Goal: Transaction & Acquisition: Book appointment/travel/reservation

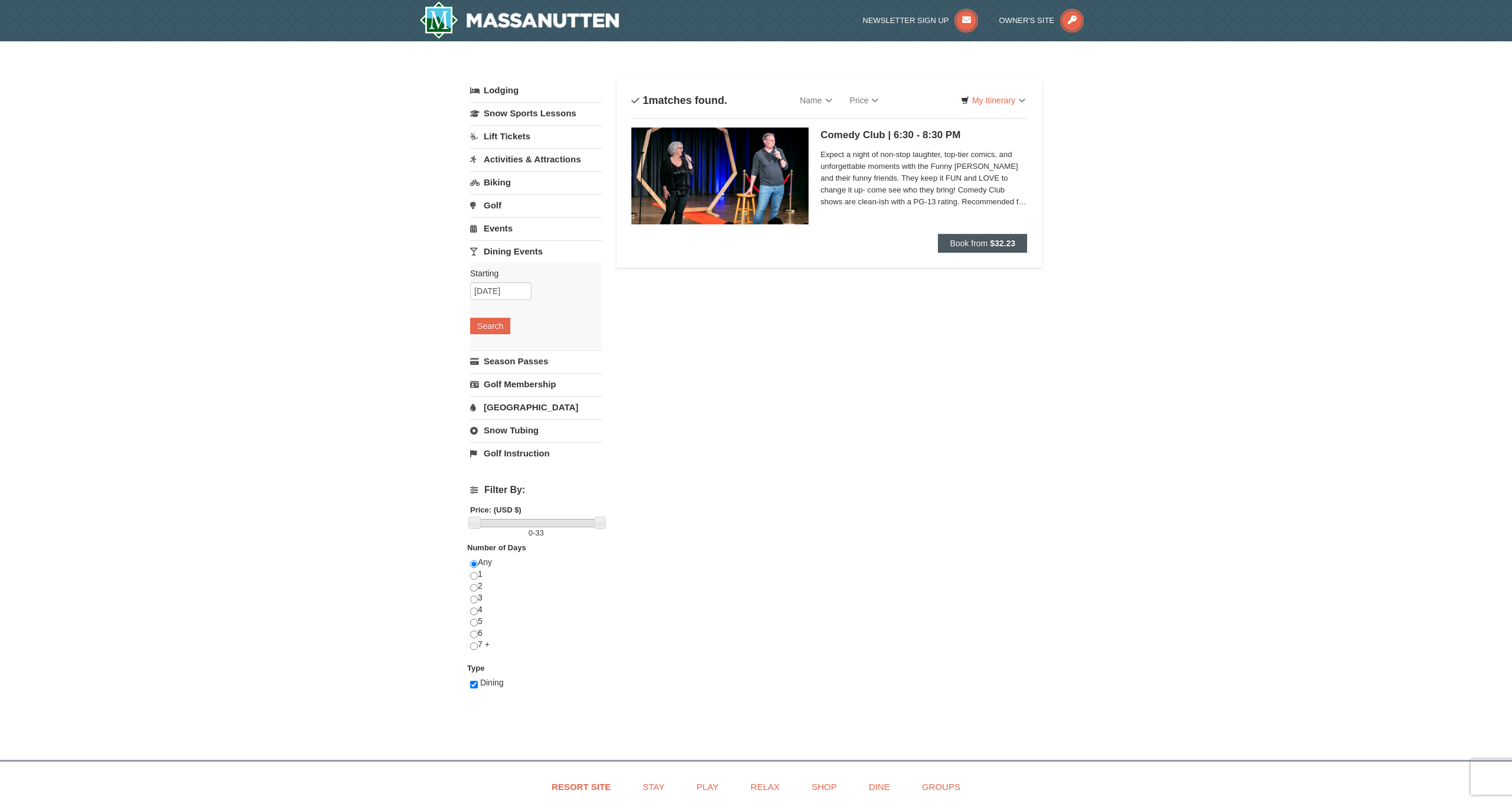
click at [955, 241] on span "Book from" at bounding box center [969, 243] width 38 height 10
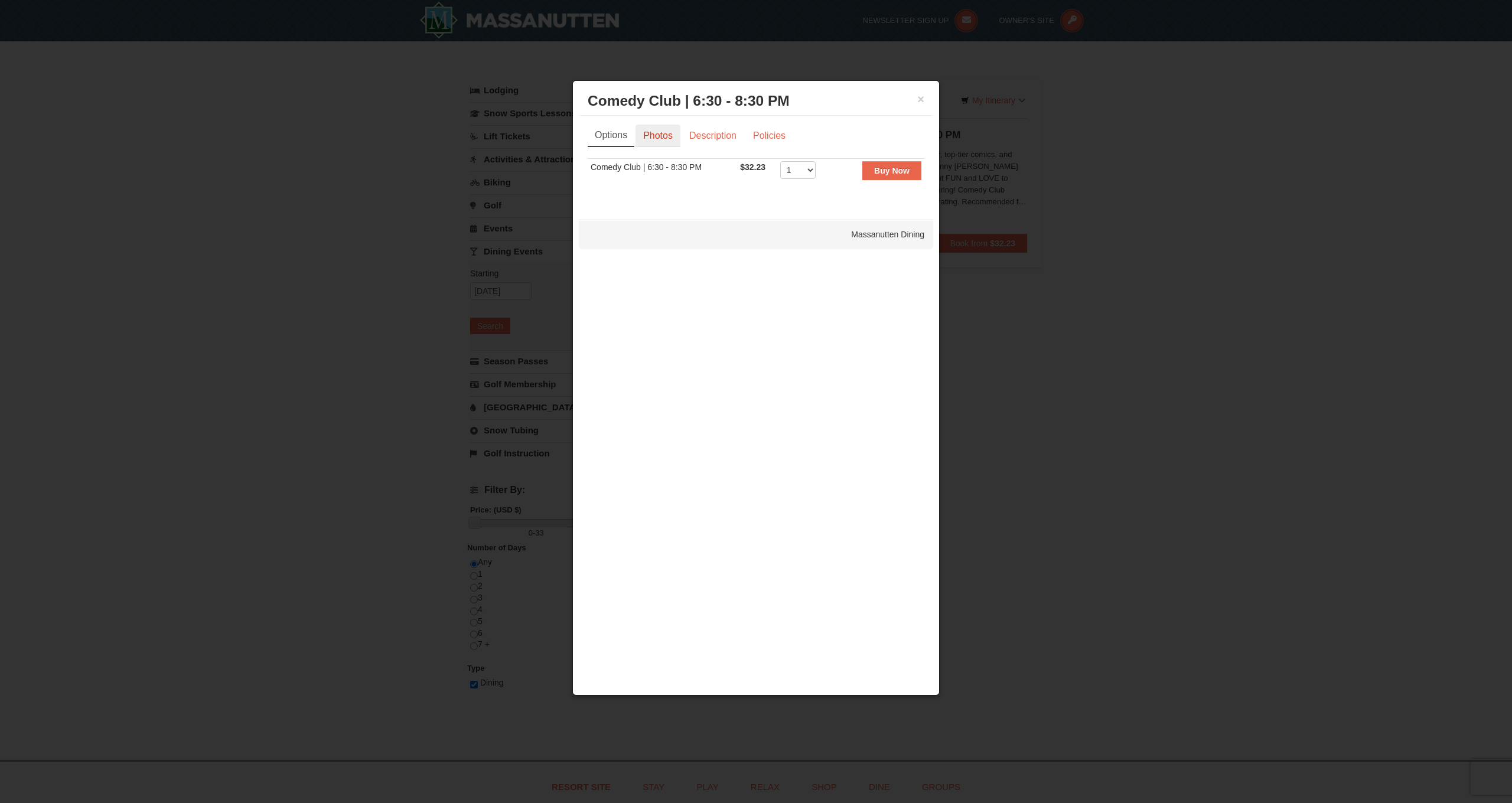
click at [673, 134] on link "Photos" at bounding box center [657, 135] width 45 height 22
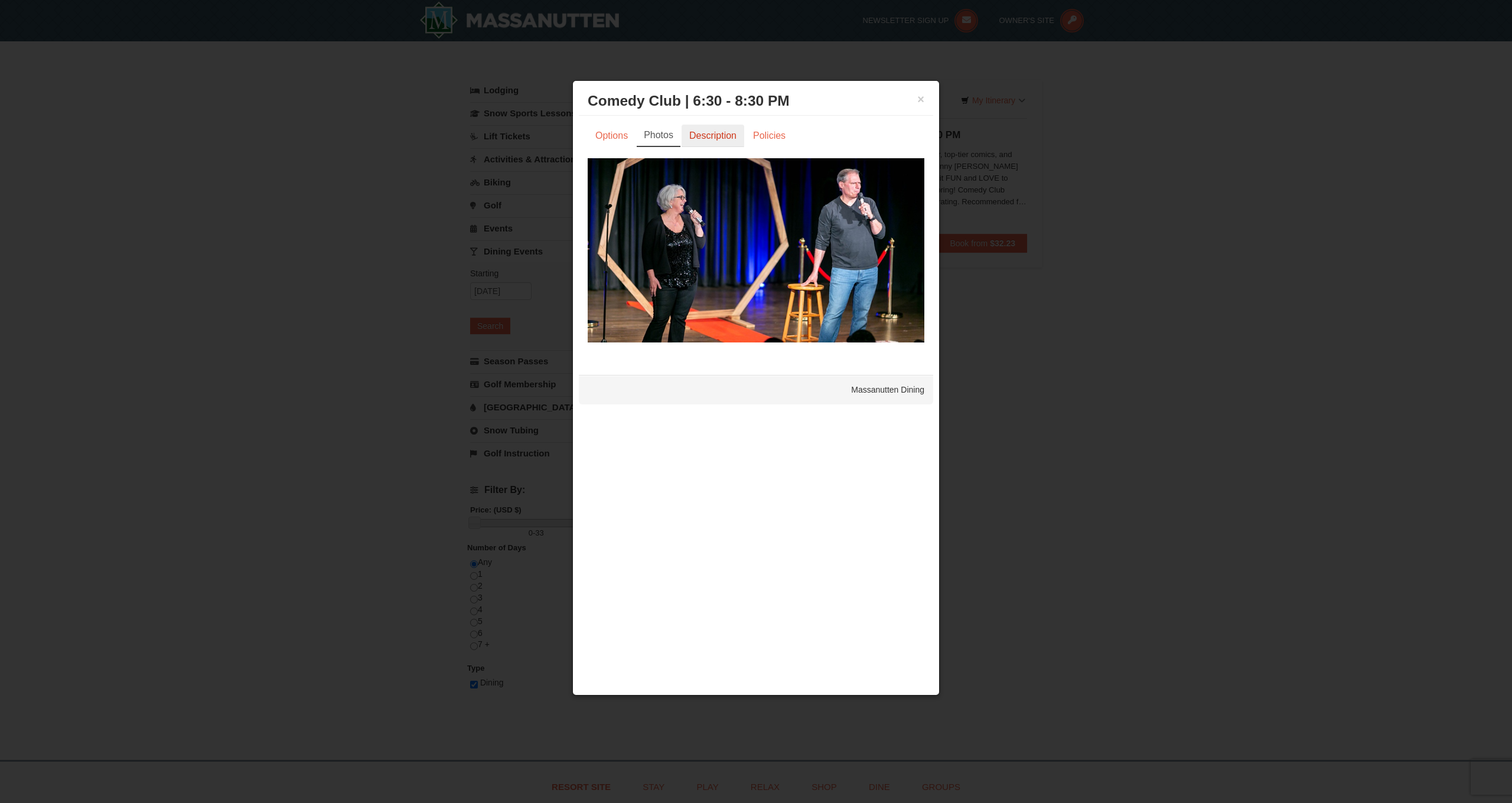
click at [719, 140] on link "Description" at bounding box center [713, 135] width 63 height 22
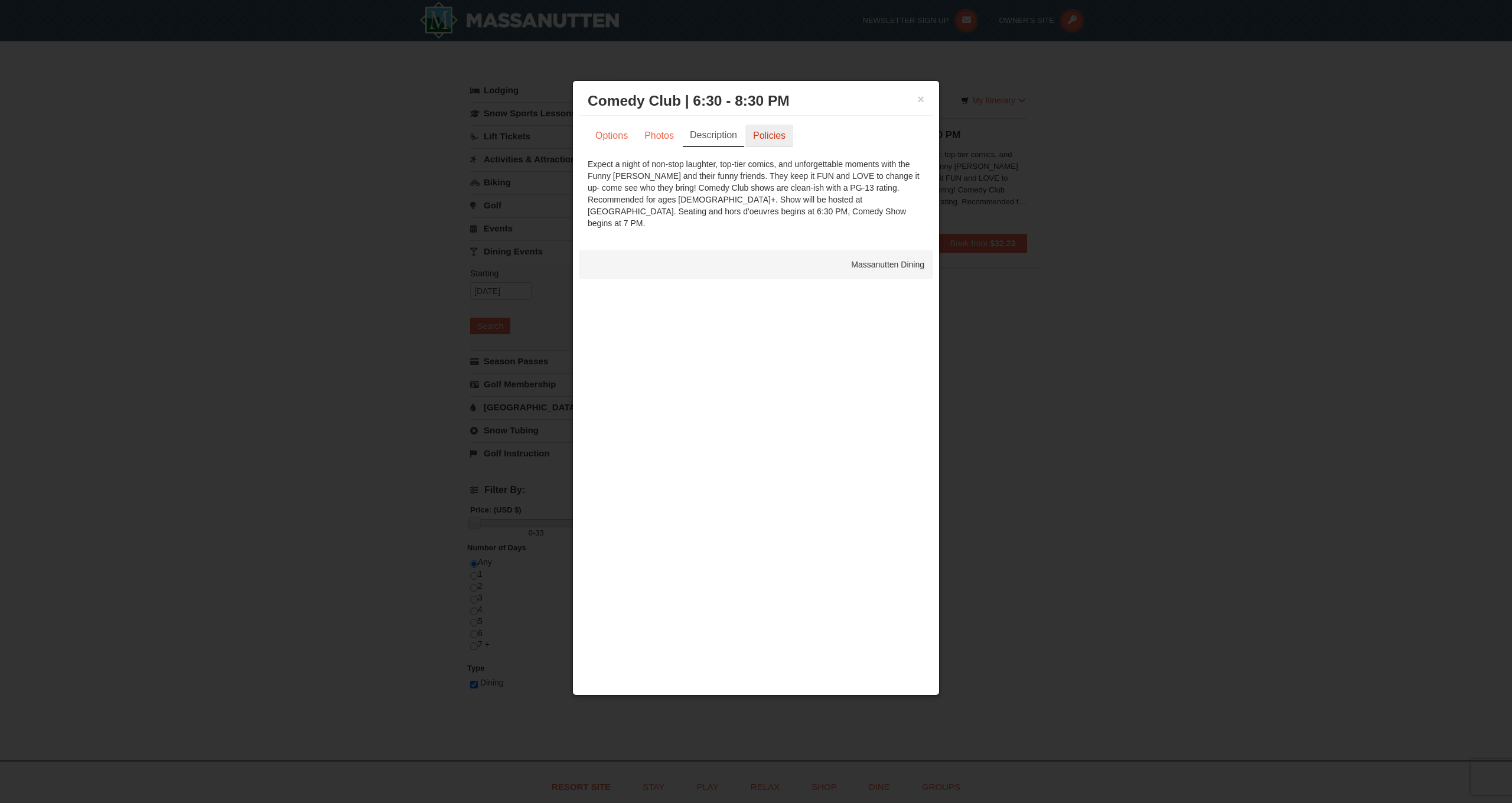
click at [779, 142] on link "Policies" at bounding box center [770, 135] width 48 height 22
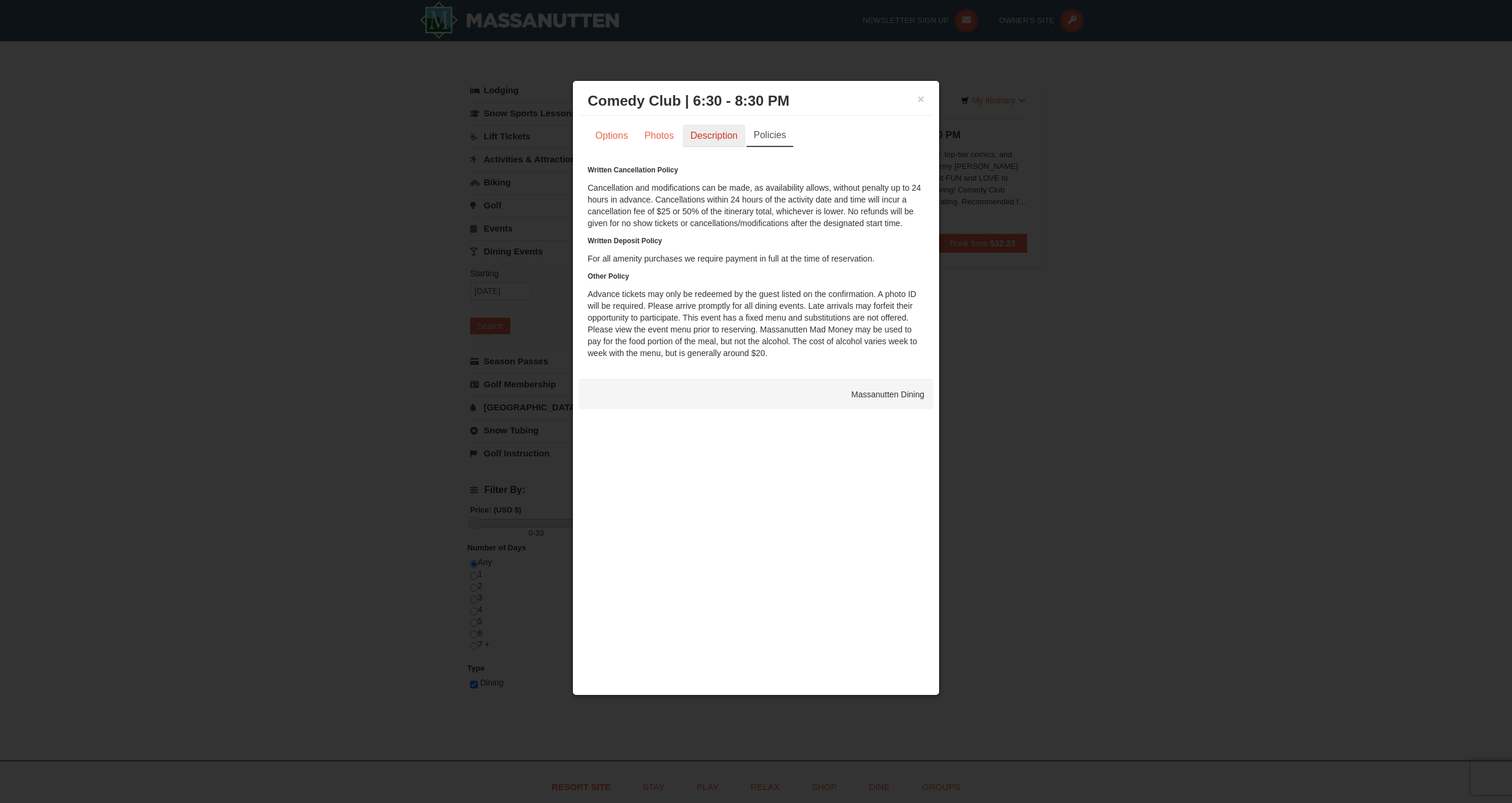
click at [732, 145] on link "Description" at bounding box center [714, 135] width 63 height 22
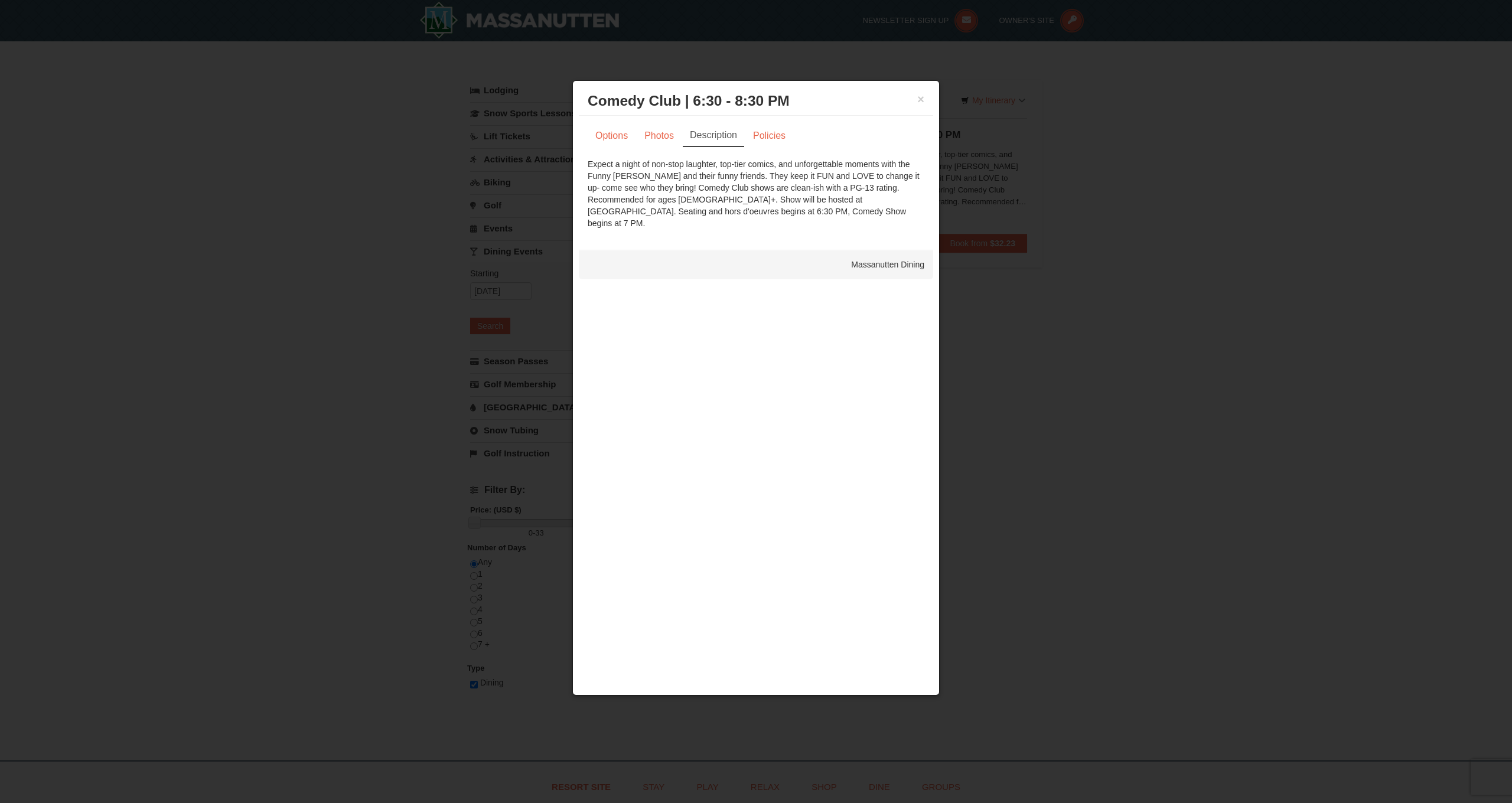
click at [920, 100] on button "×" at bounding box center [921, 99] width 7 height 11
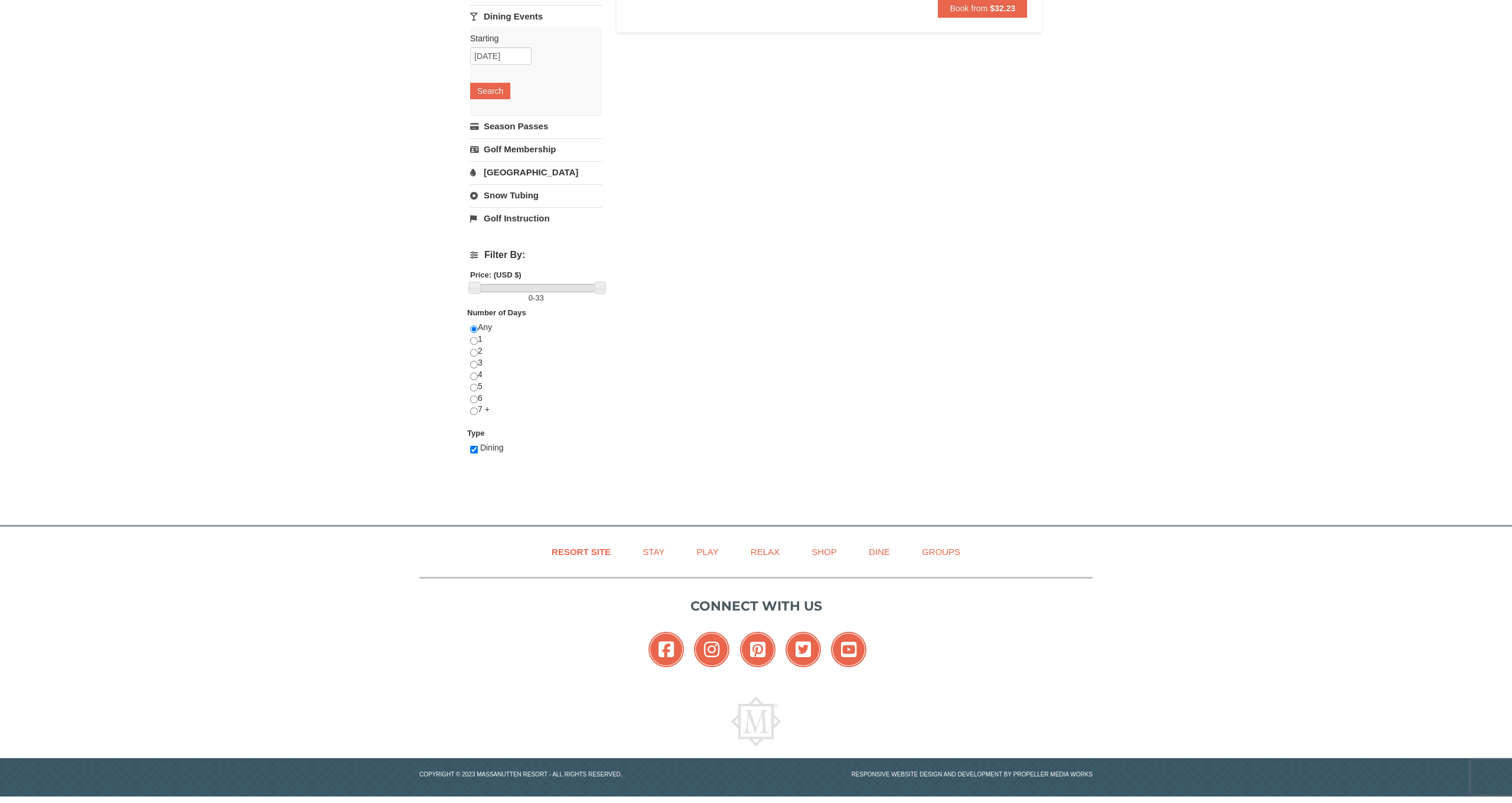
scroll to position [234, 0]
click at [879, 546] on link "Dine" at bounding box center [879, 553] width 50 height 27
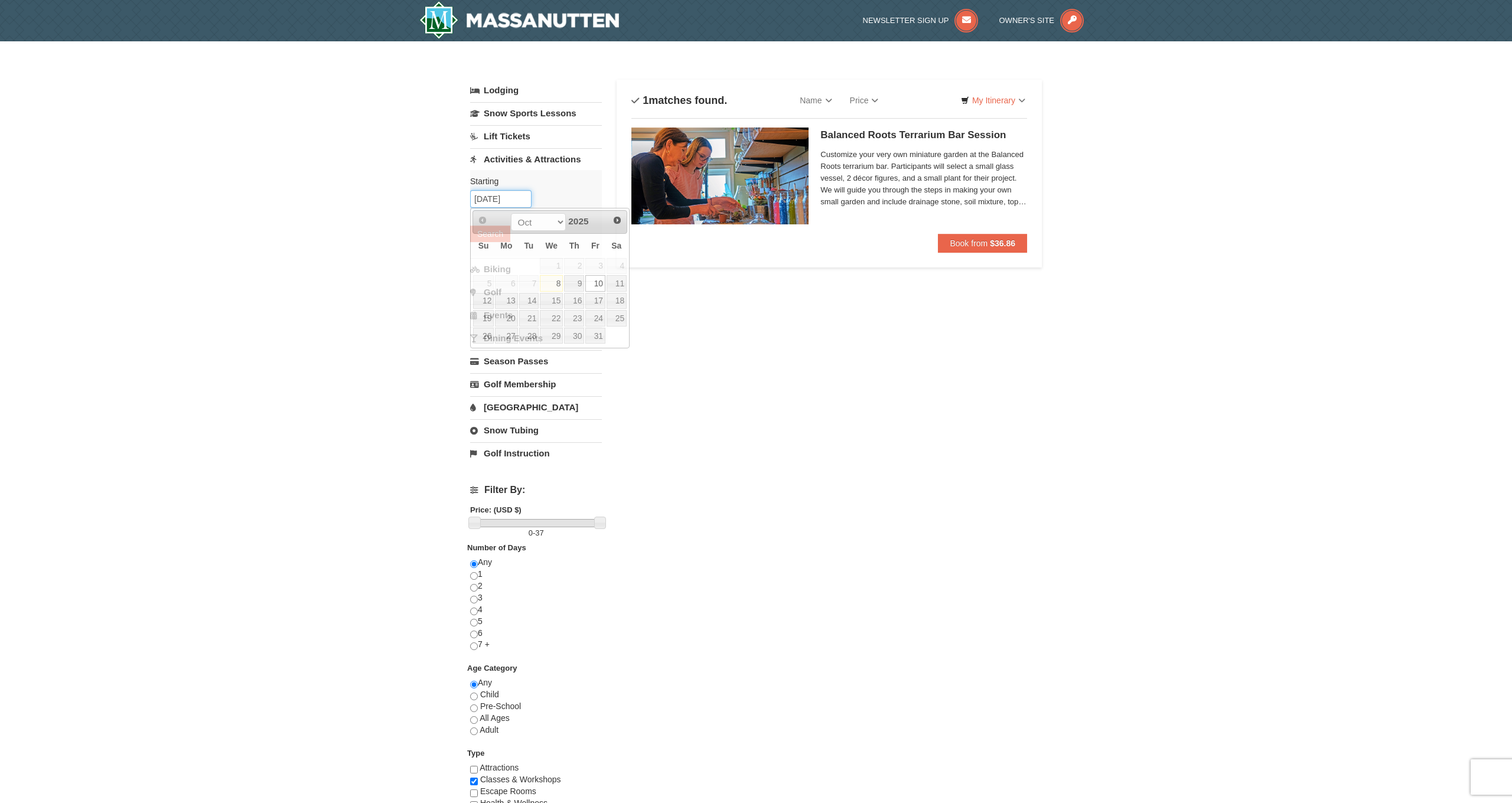
click at [511, 195] on input "[DATE]" at bounding box center [501, 199] width 61 height 18
click at [599, 317] on link "24" at bounding box center [595, 318] width 20 height 17
type input "[DATE]"
click at [481, 233] on button "Search" at bounding box center [490, 233] width 40 height 17
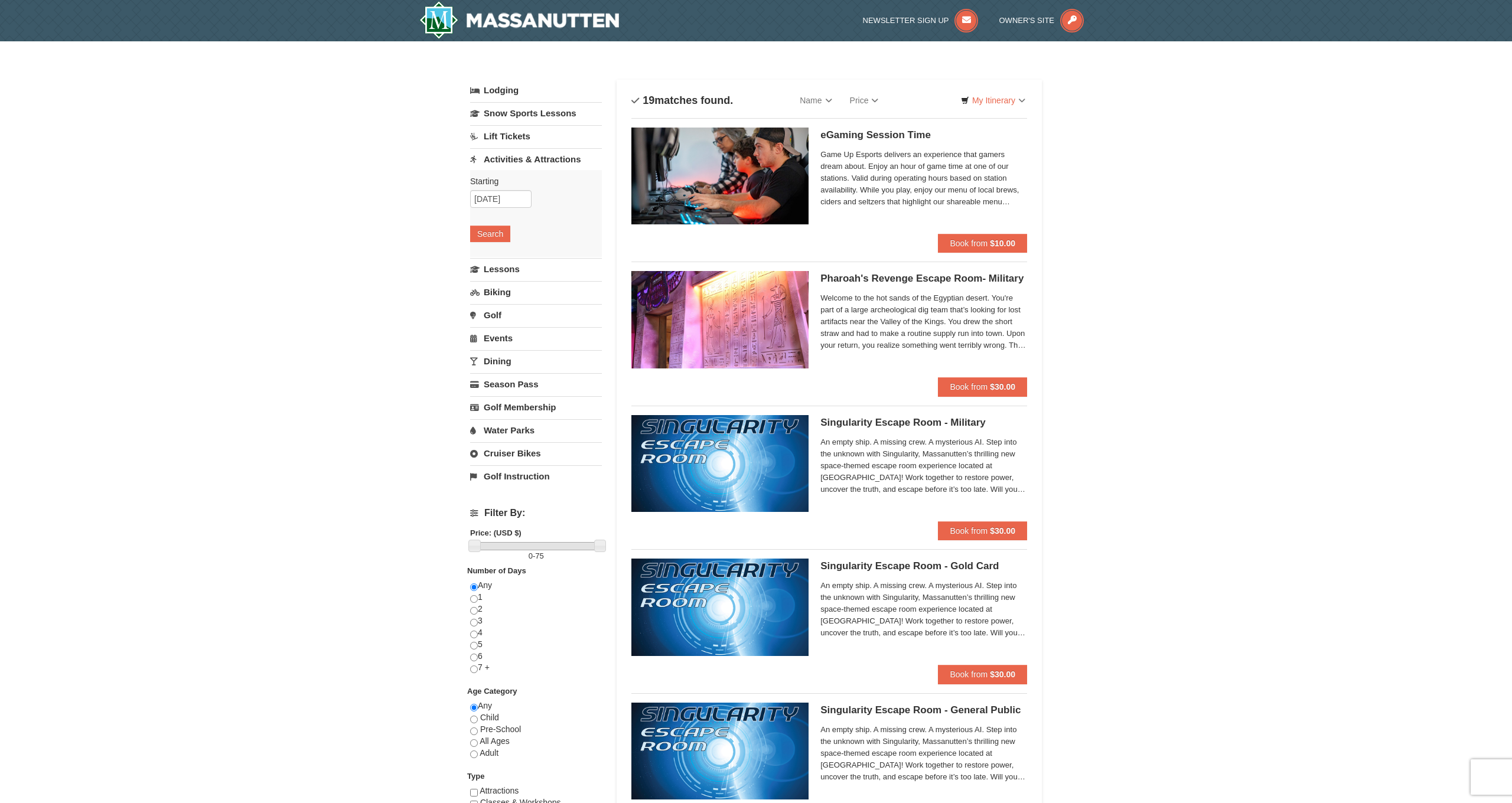
select select "10"
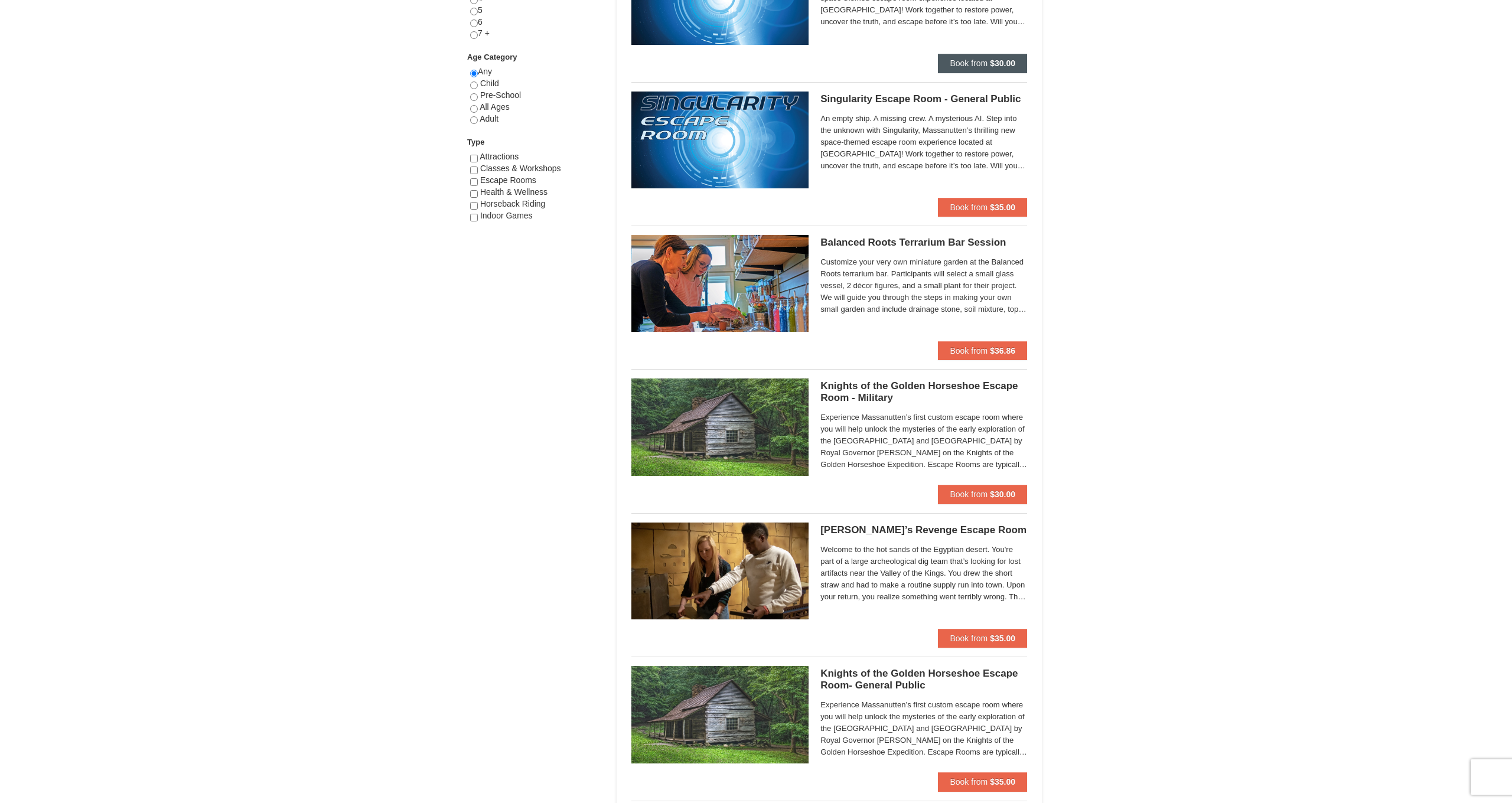
scroll to position [628, 0]
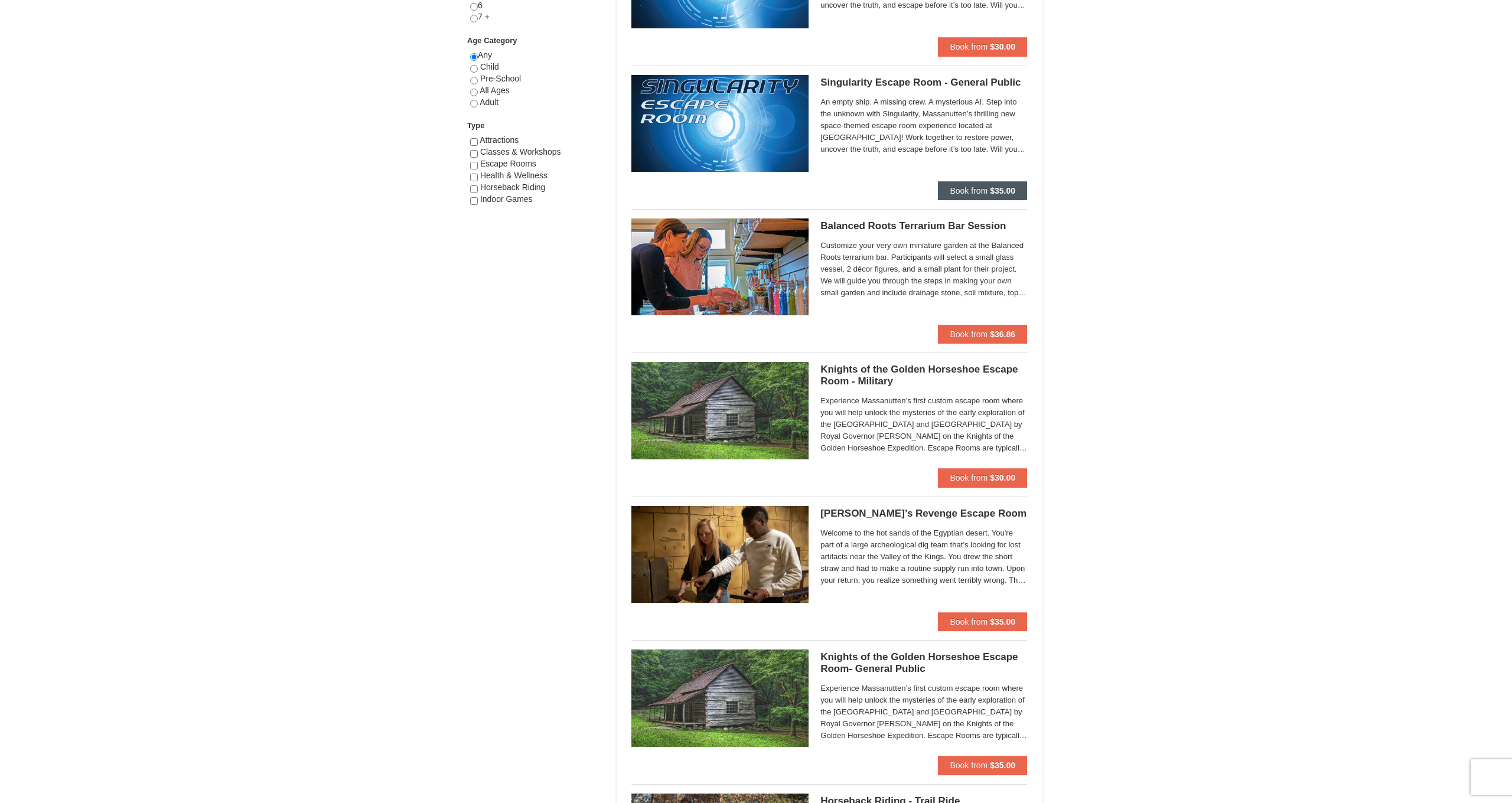
click at [968, 191] on span "Book from" at bounding box center [969, 190] width 38 height 10
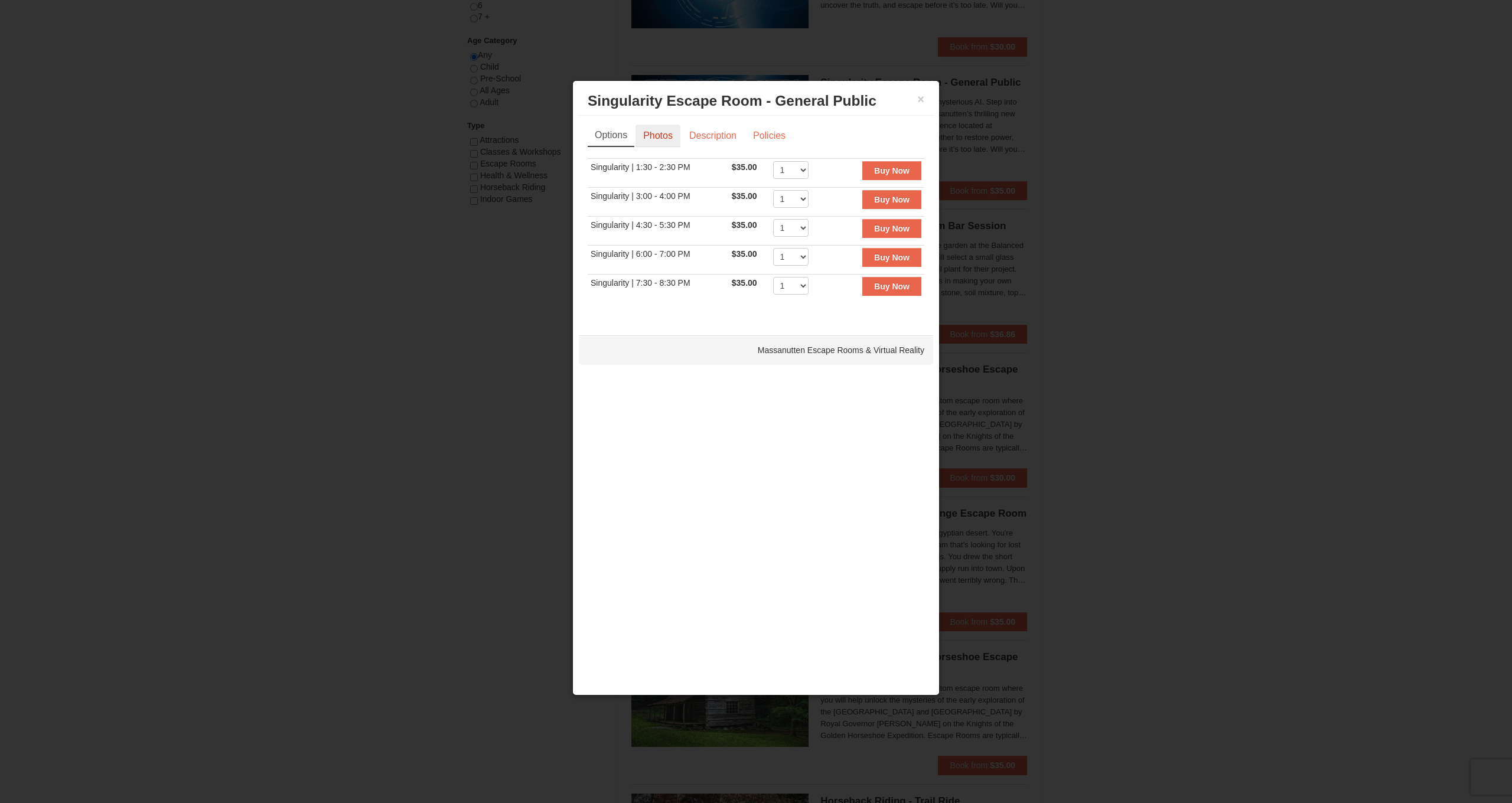
click at [657, 136] on link "Photos" at bounding box center [657, 135] width 45 height 22
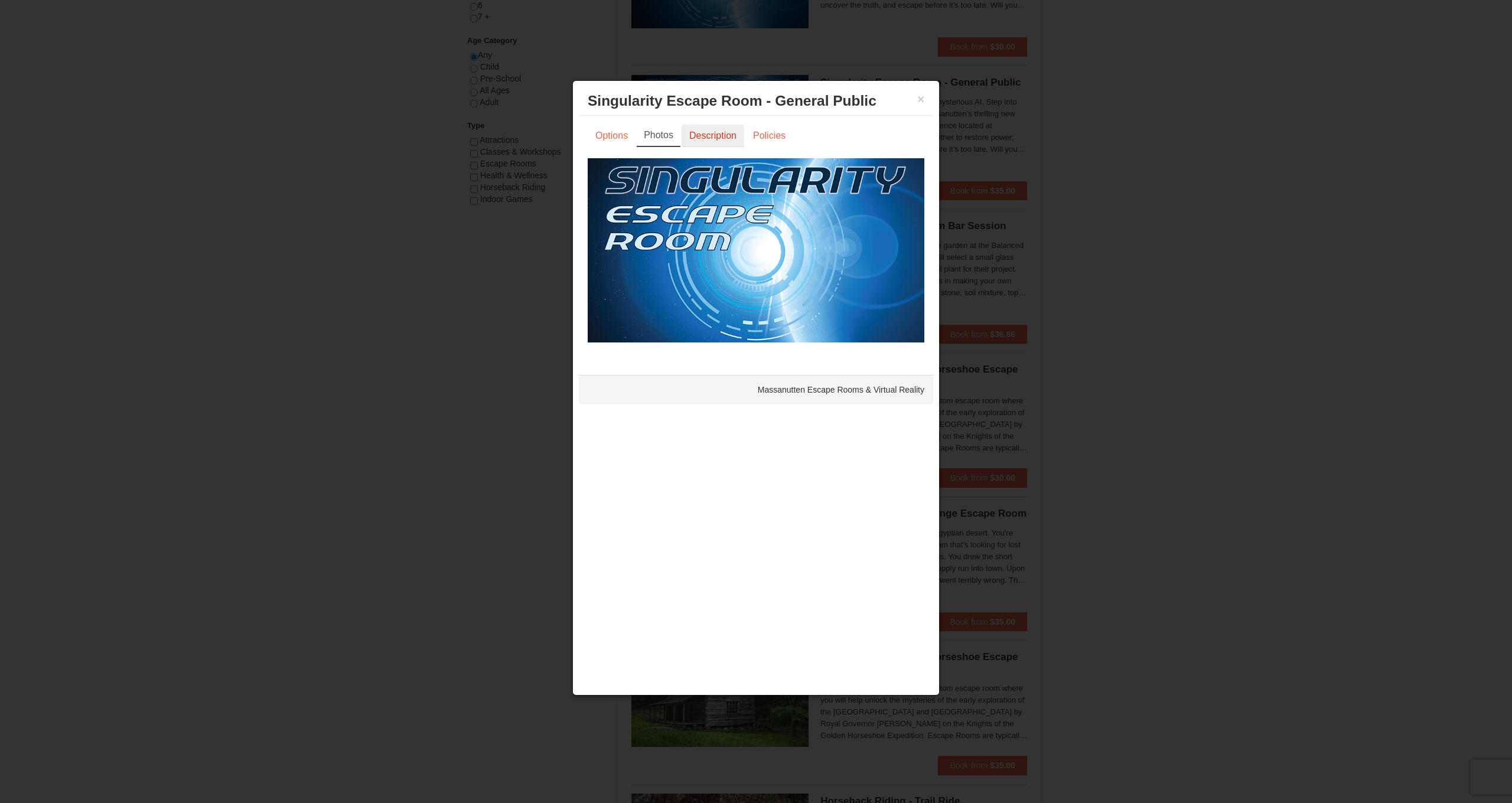
click at [701, 138] on link "Description" at bounding box center [713, 135] width 63 height 22
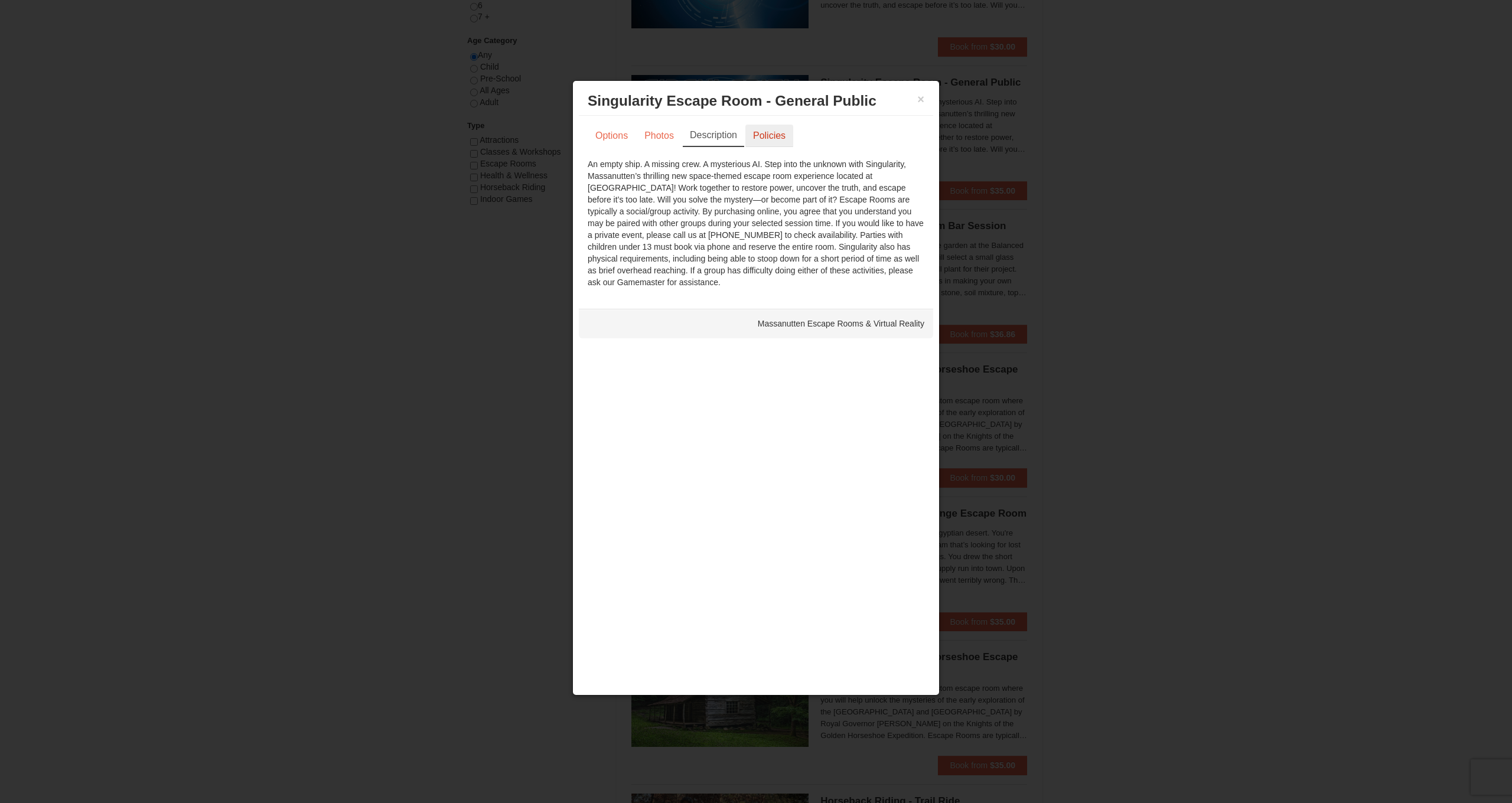
click at [762, 134] on link "Policies" at bounding box center [770, 135] width 48 height 22
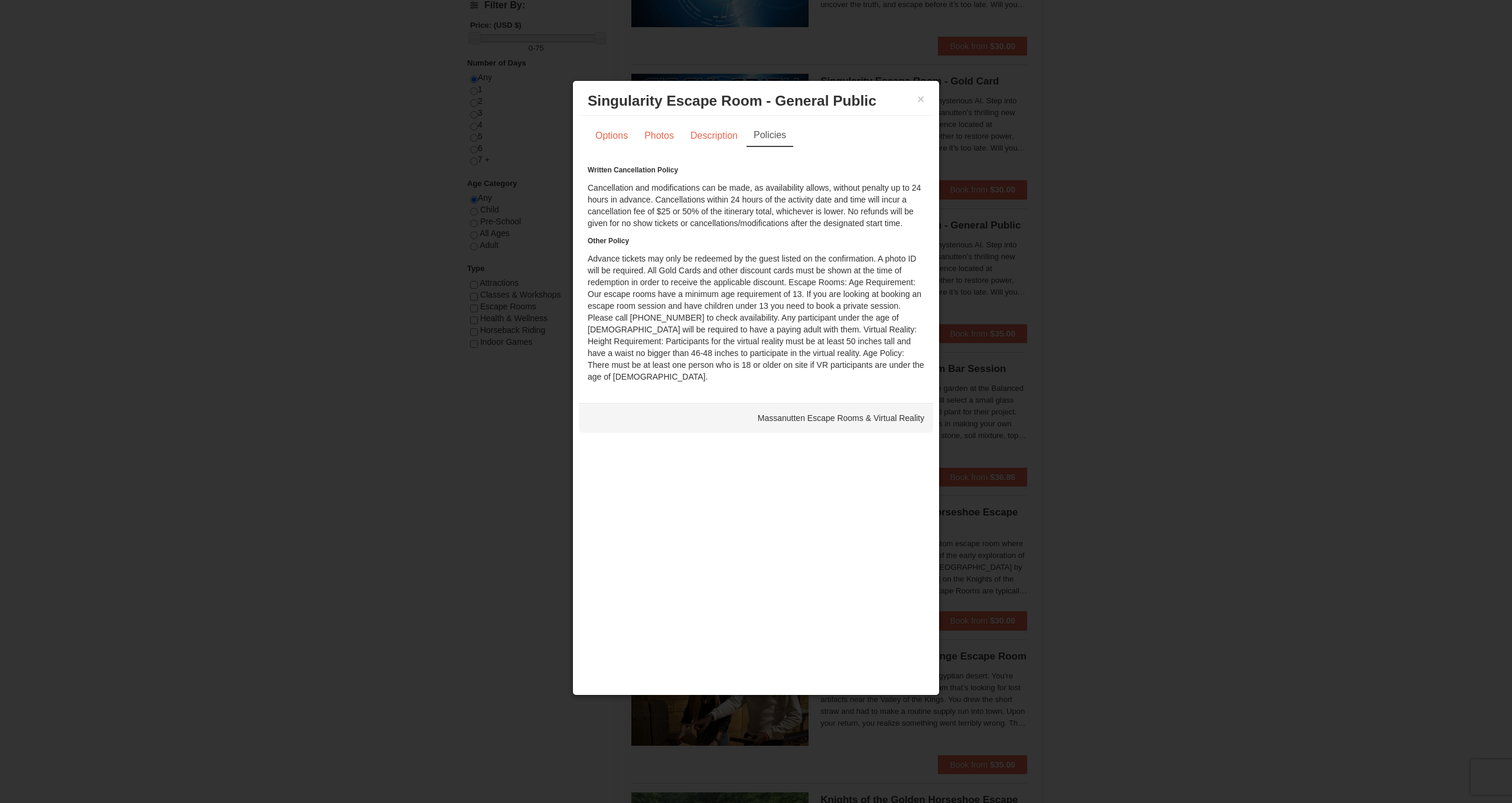
scroll to position [481, 1]
click at [824, 169] on h6 "Written Cancellation Policy" at bounding box center [756, 170] width 337 height 11
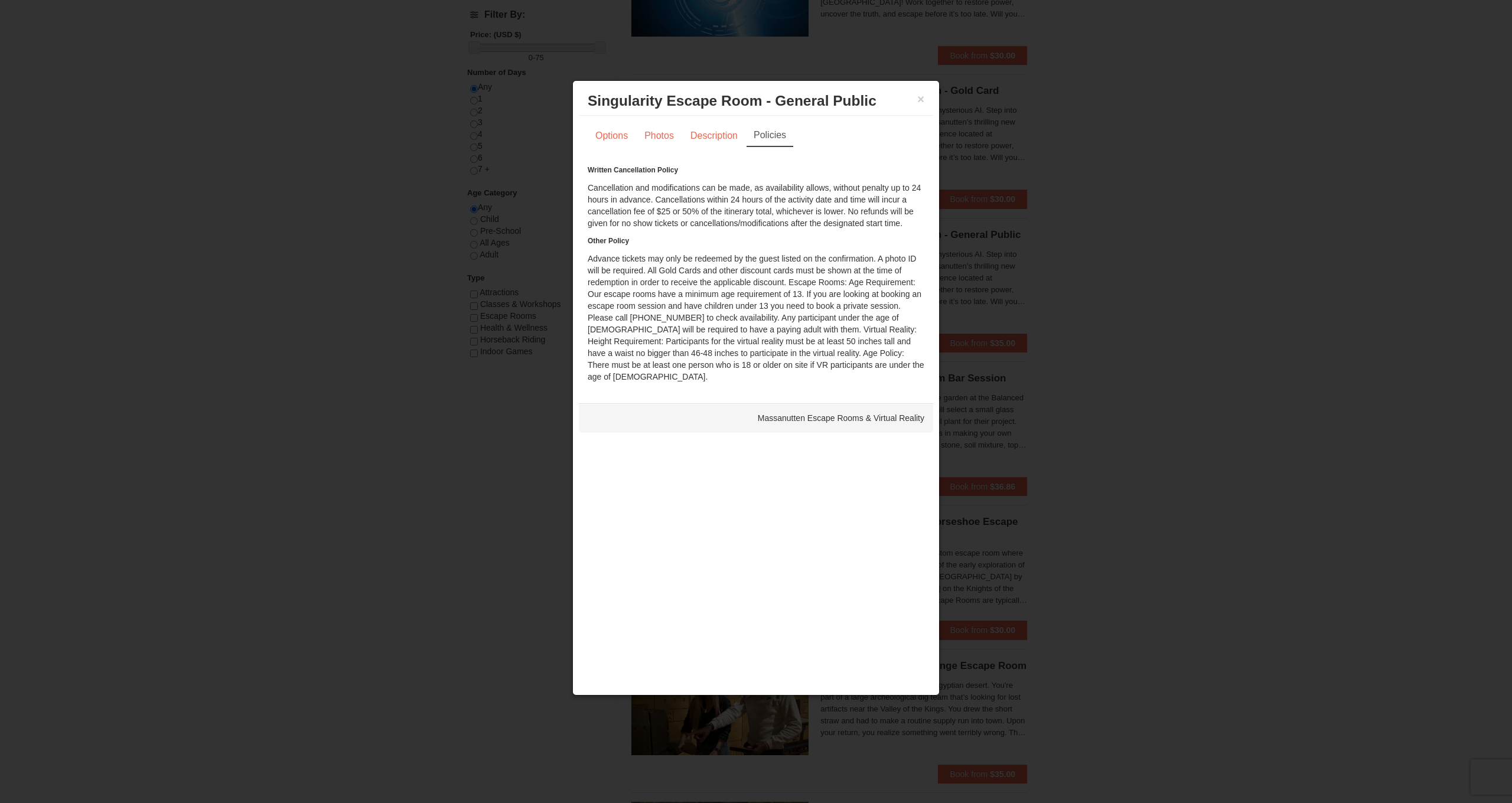
click at [824, 169] on h6 "Written Cancellation Policy" at bounding box center [756, 170] width 337 height 11
click at [920, 103] on button "×" at bounding box center [921, 99] width 7 height 11
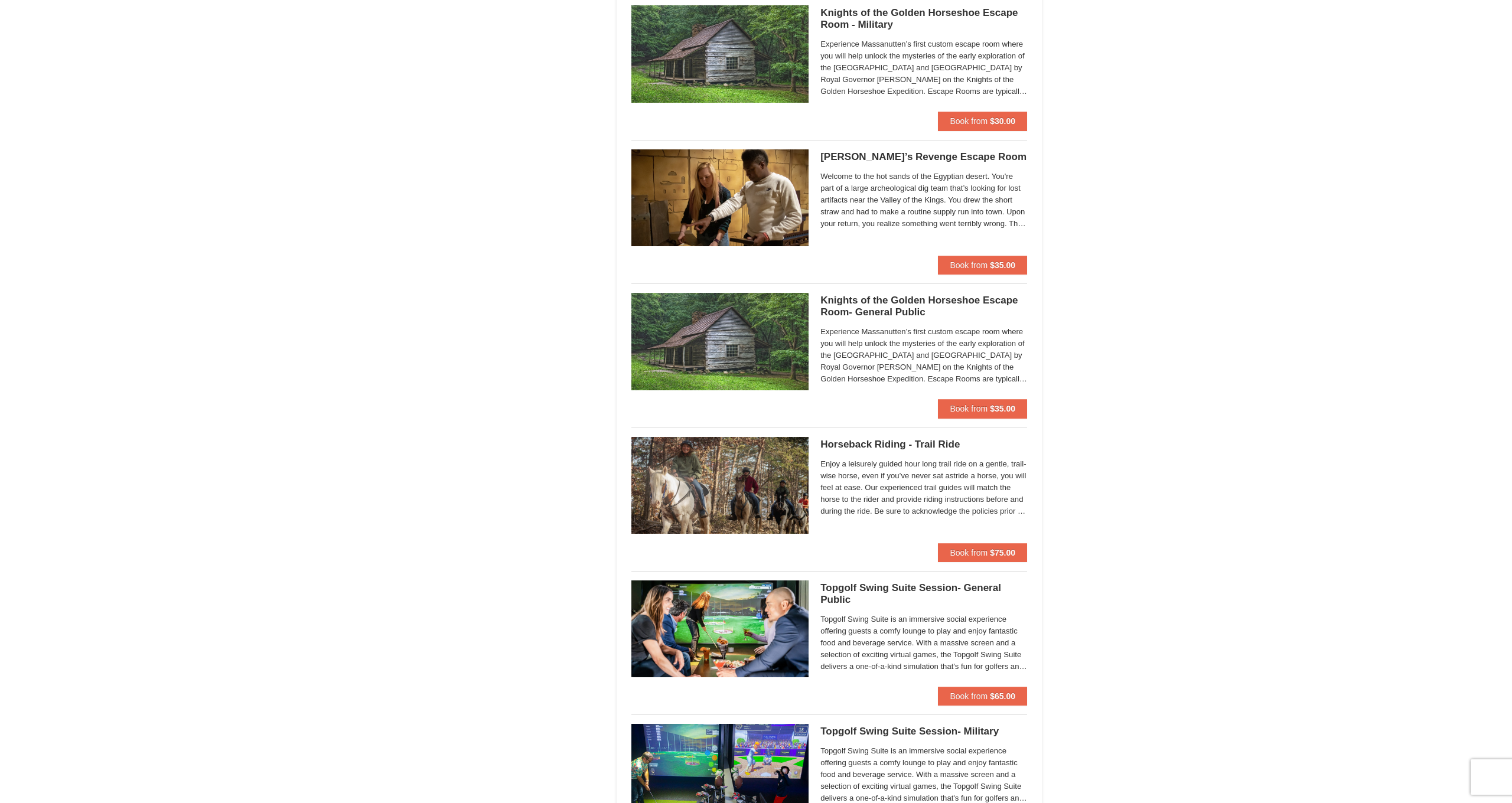
scroll to position [984, 0]
click at [882, 172] on span "Welcome to the hot sands of the Egyptian desert. You're part of a large archeol…" at bounding box center [924, 200] width 207 height 59
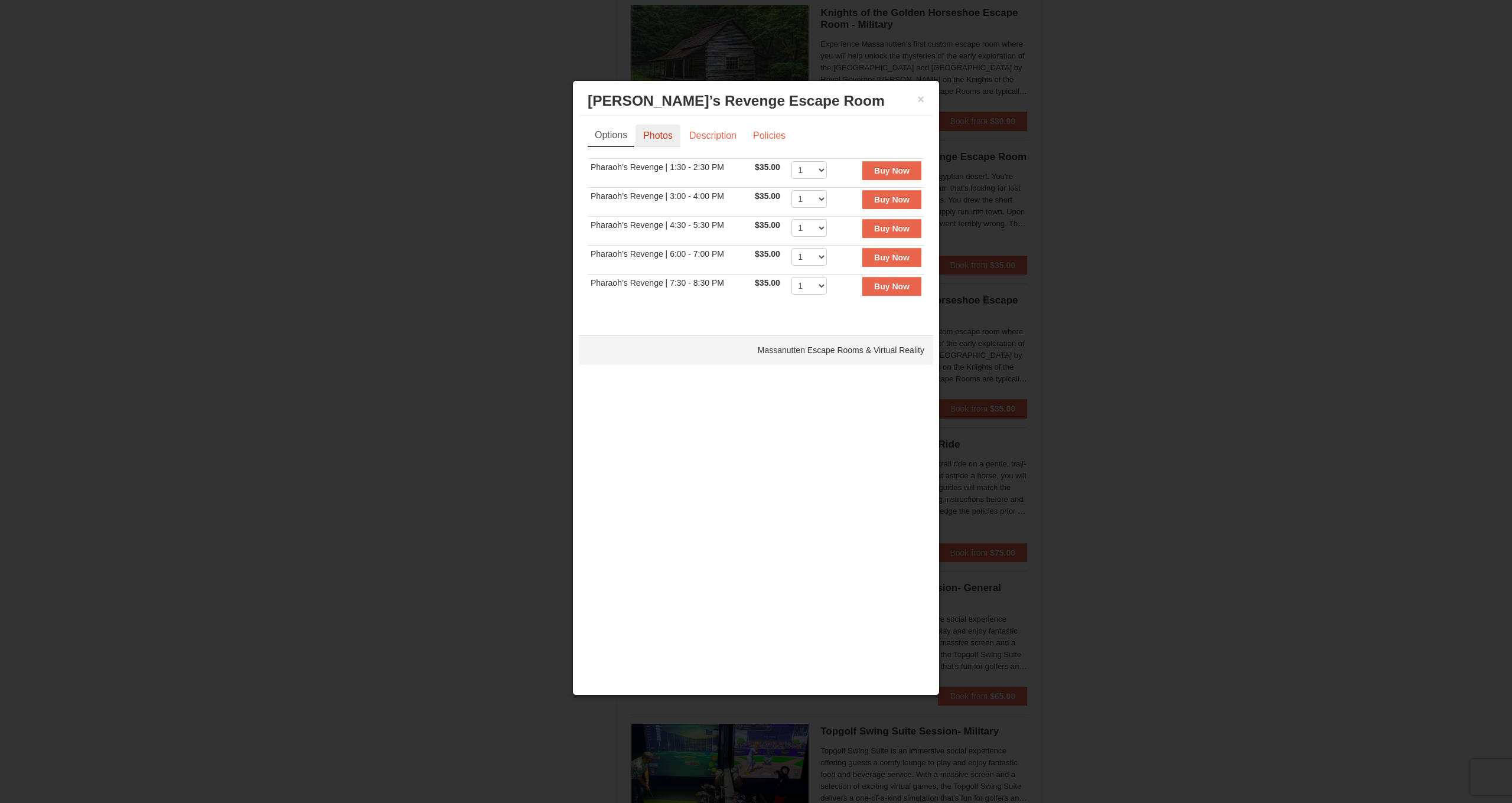
click at [661, 137] on link "Photos" at bounding box center [657, 135] width 45 height 22
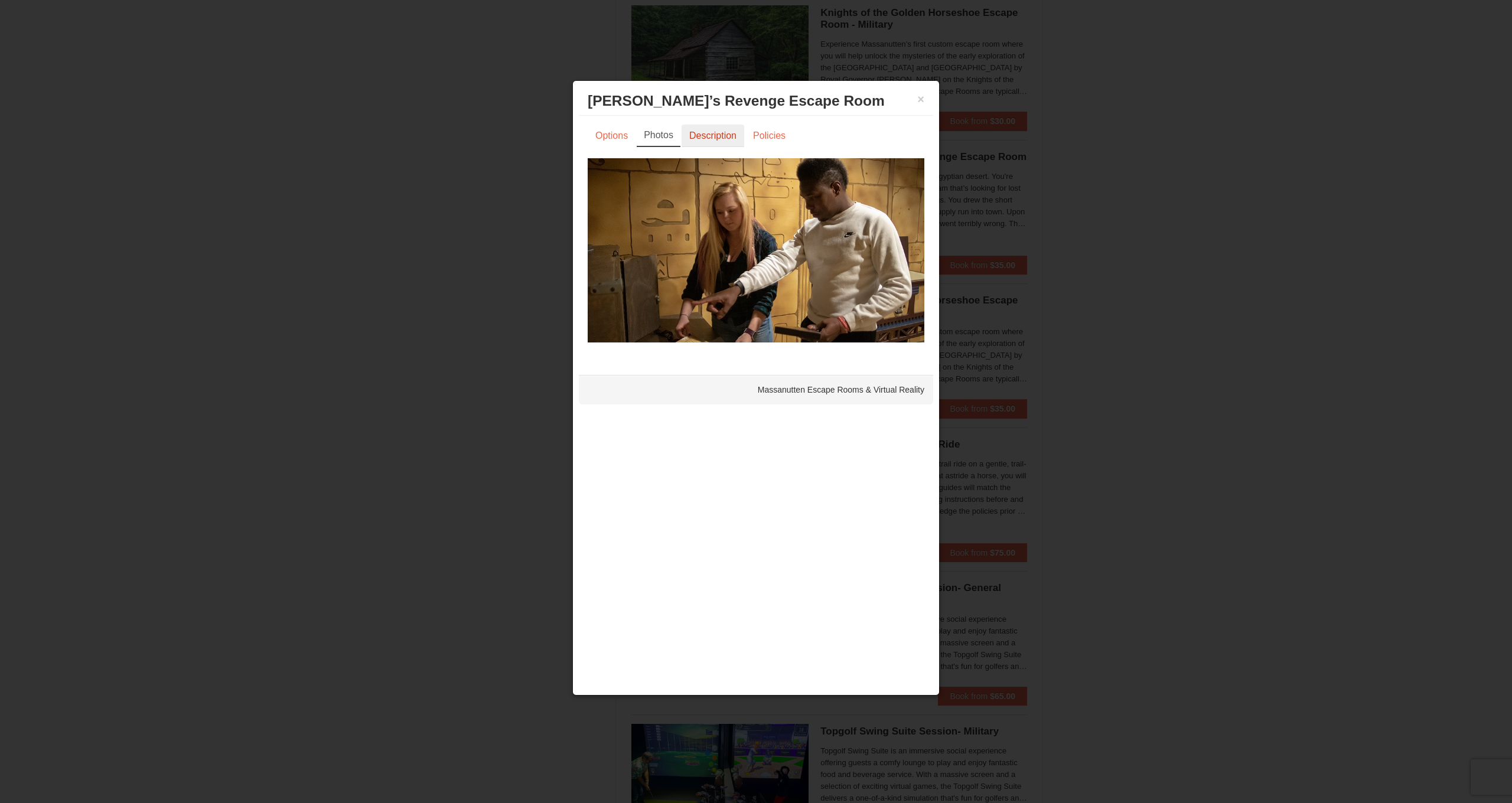
click at [706, 136] on link "Description" at bounding box center [713, 135] width 63 height 22
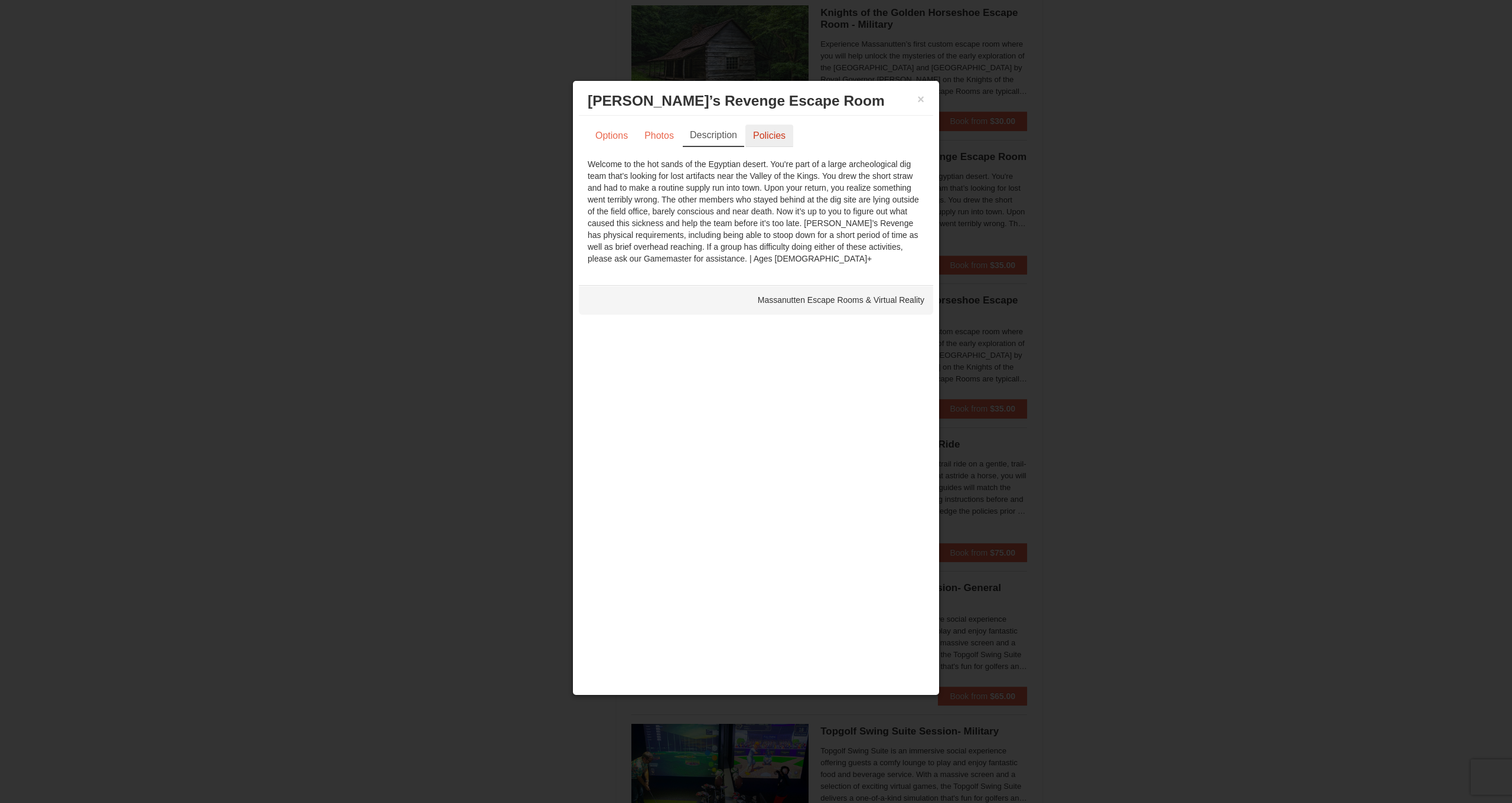
scroll to position [984, 1]
click at [764, 139] on link "Policies" at bounding box center [770, 135] width 48 height 22
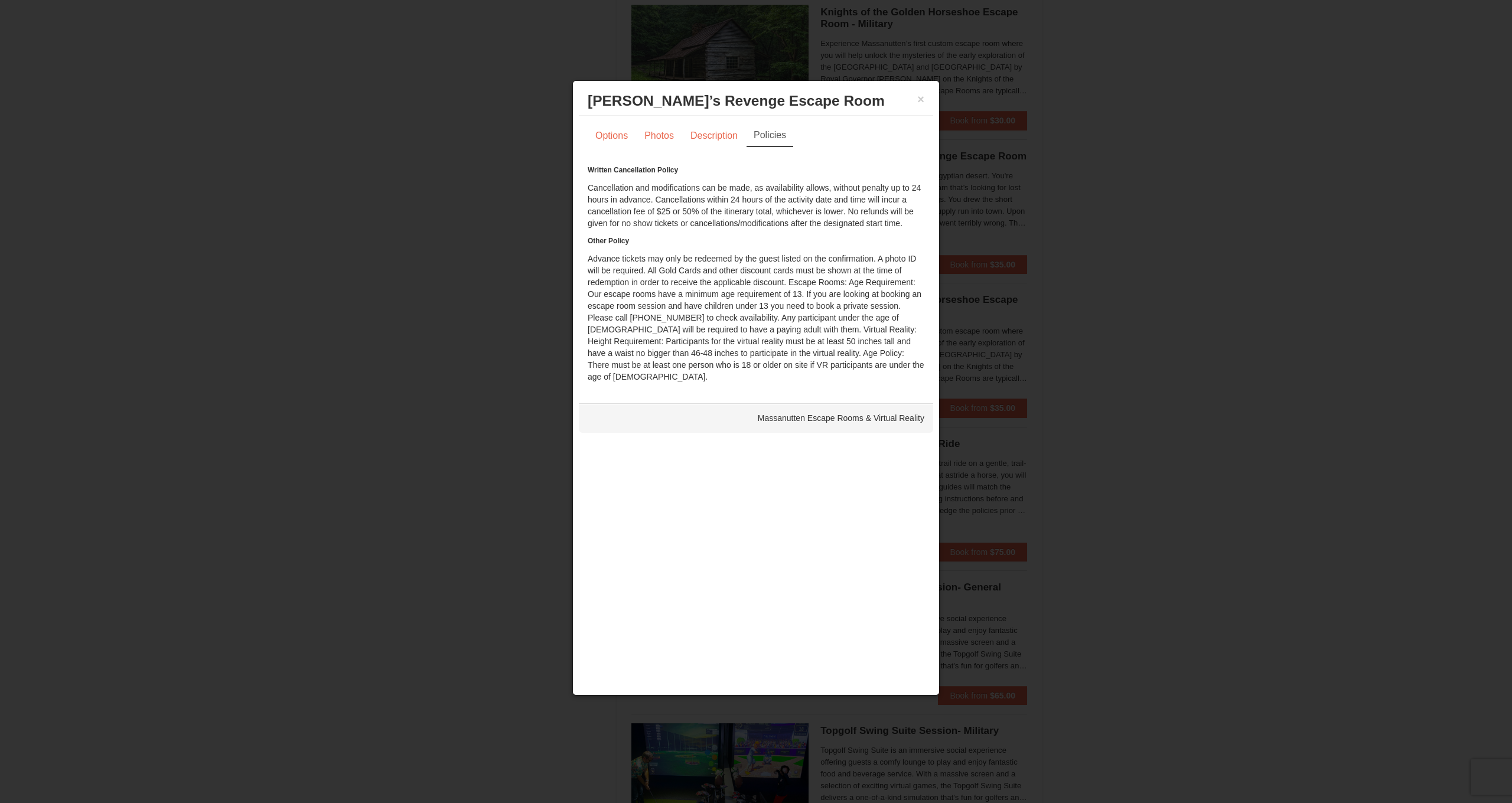
scroll to position [1019, 0]
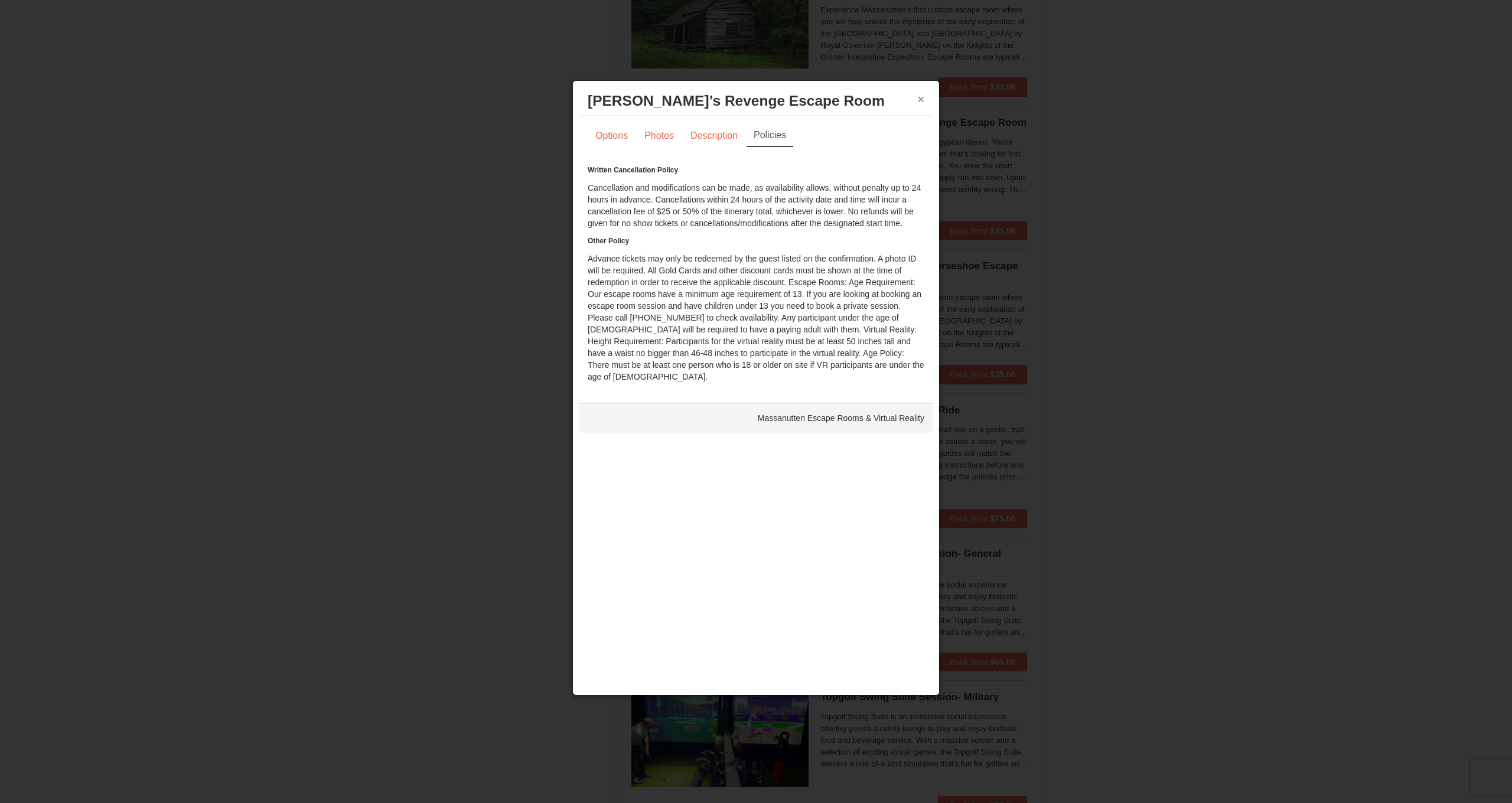
click at [917, 101] on button "×" at bounding box center [921, 99] width 7 height 11
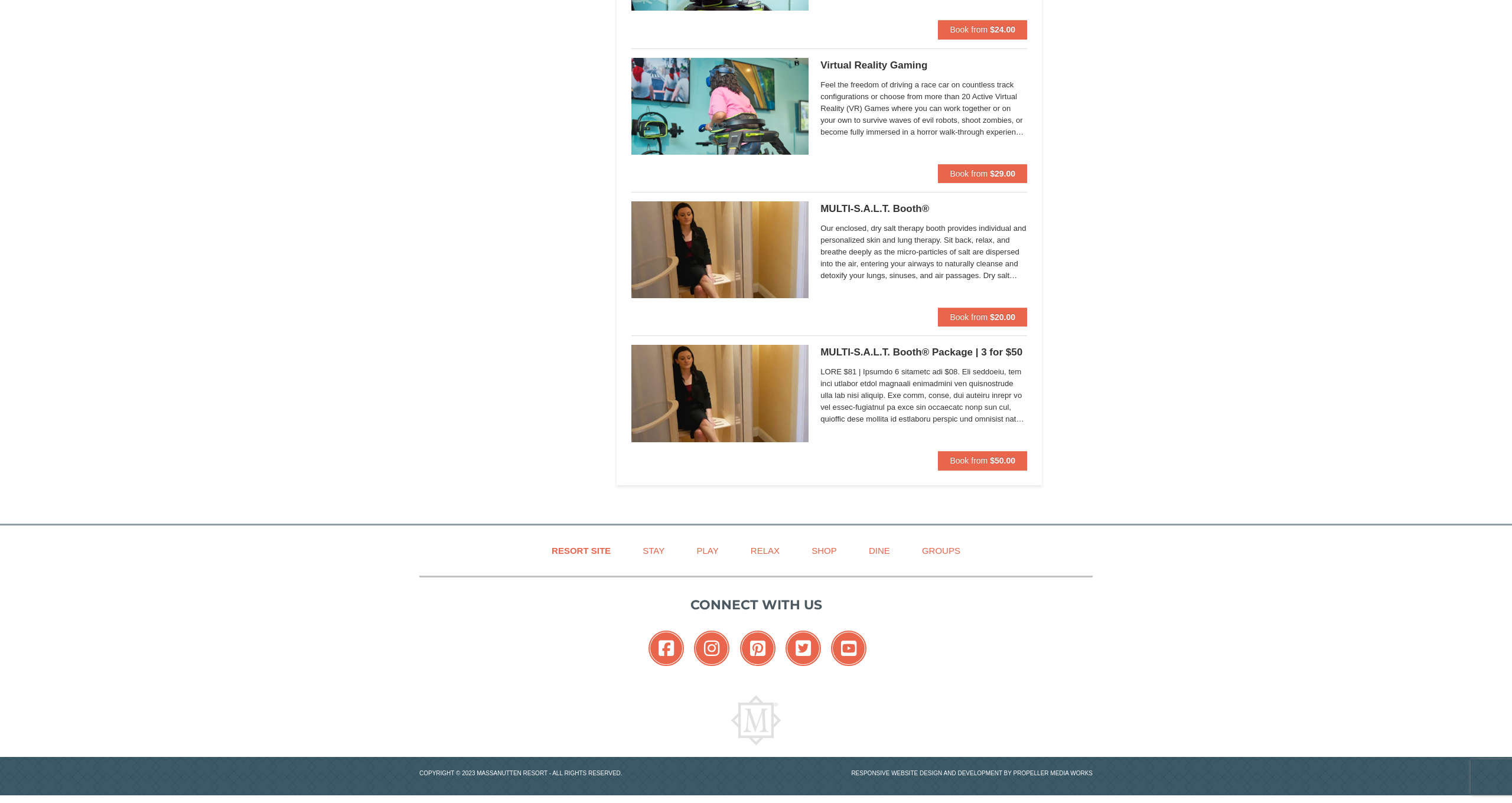
scroll to position [2369, 0]
click at [664, 644] on icon at bounding box center [666, 649] width 35 height 35
